Goal: Information Seeking & Learning: Check status

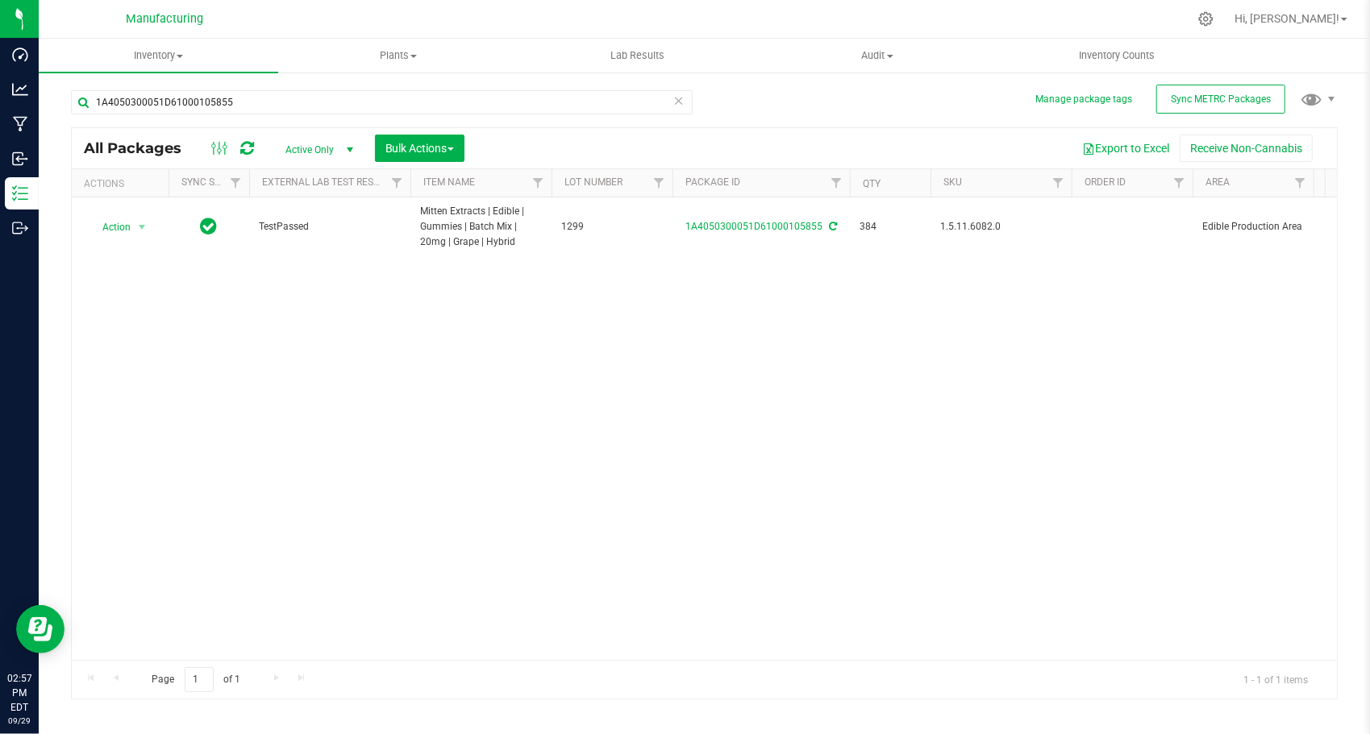
click at [290, 92] on input "1A4050300051D61000105855" at bounding box center [382, 102] width 622 height 24
type input "1A4050300051D61000196989"
click at [326, 355] on div "Action Action Adjust qty Create package Edit attributes Global inventory Locate…" at bounding box center [704, 428] width 1265 height 463
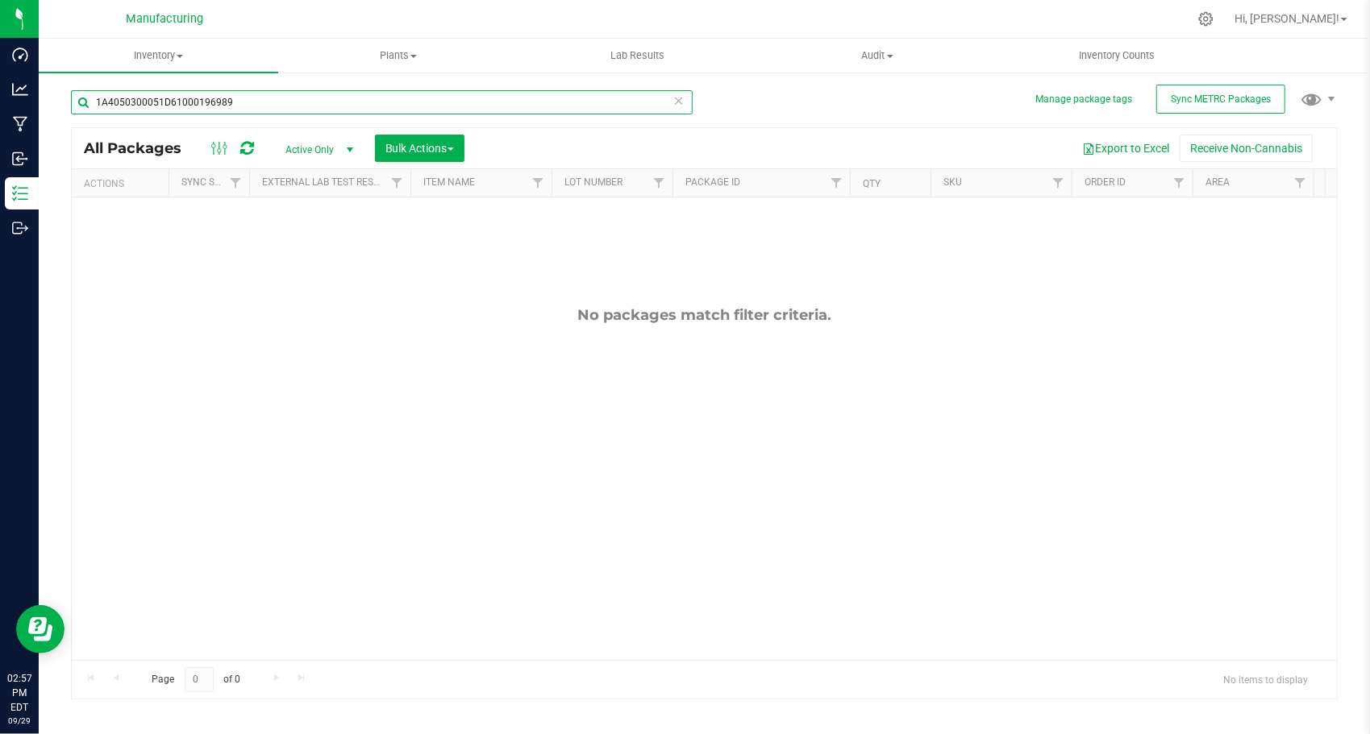
click at [683, 111] on input "1A4050300051D61000196989" at bounding box center [382, 102] width 622 height 24
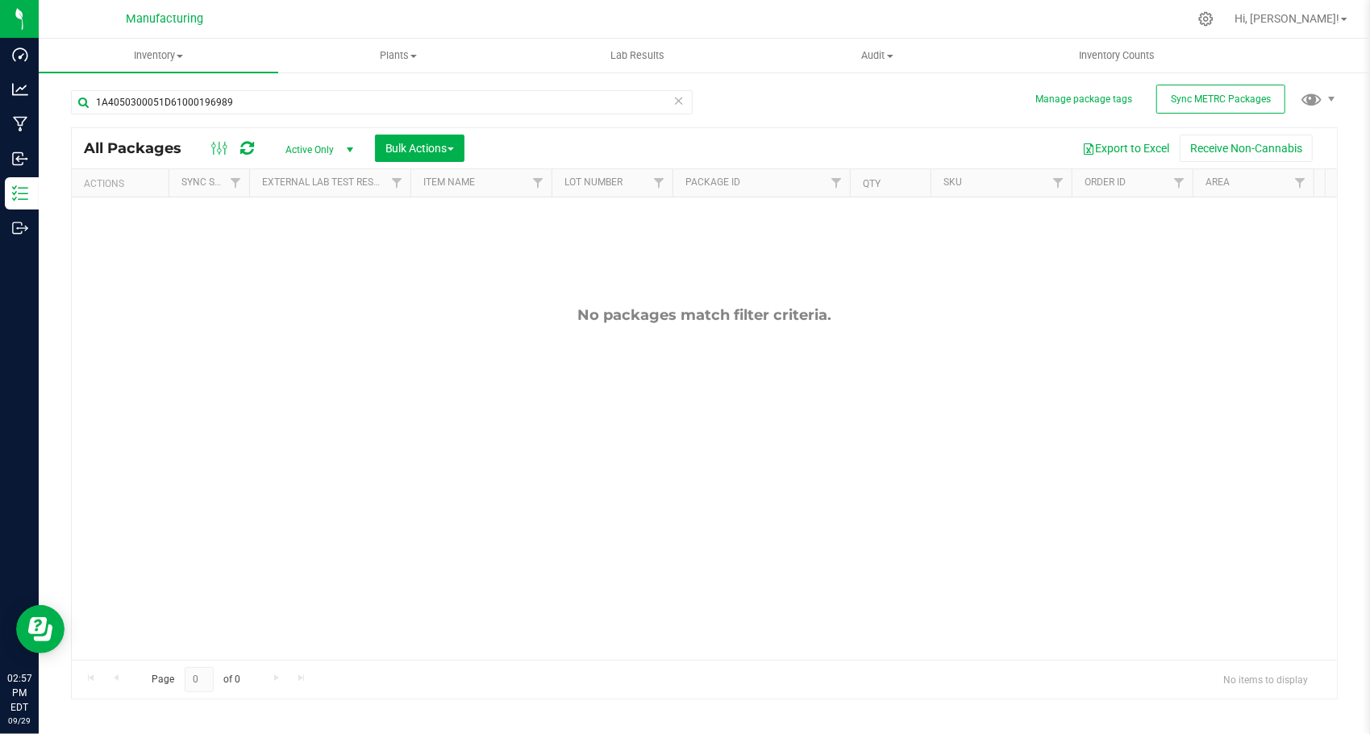
click at [677, 98] on icon at bounding box center [678, 99] width 11 height 19
